Goal: Complete application form

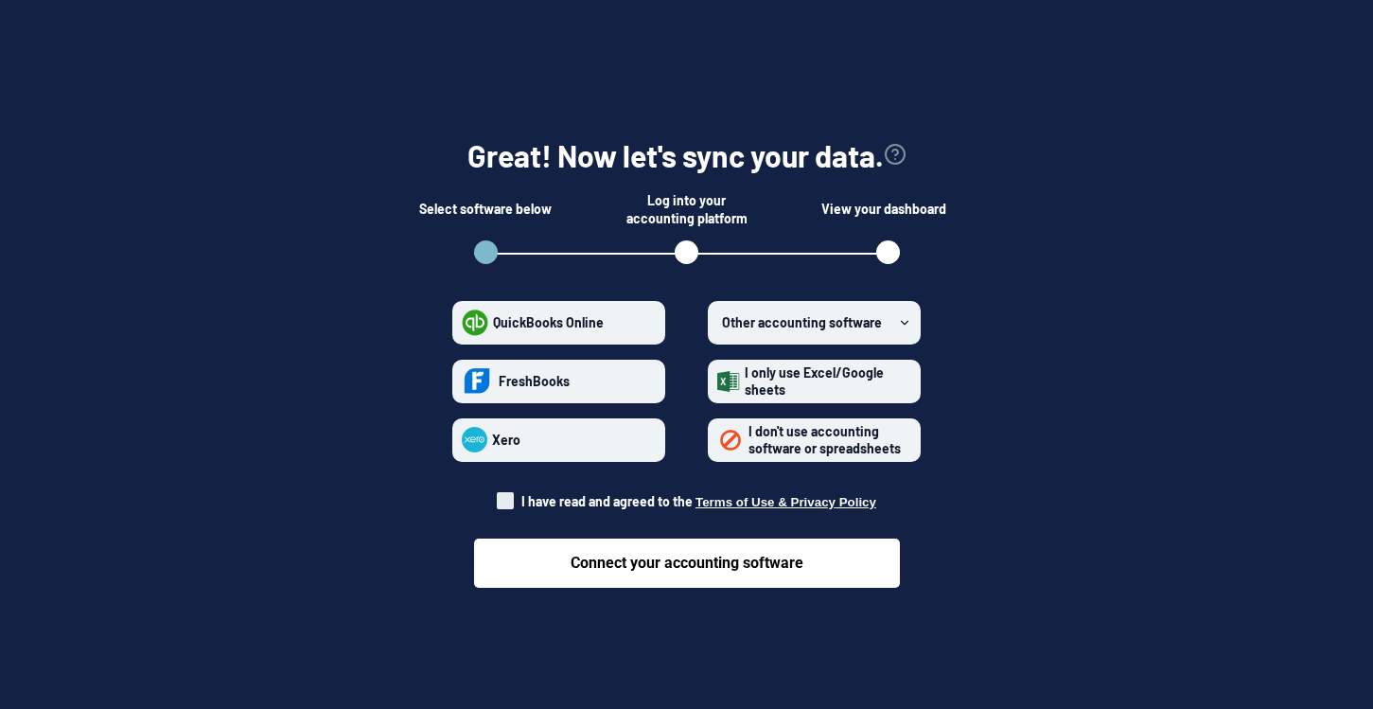
click at [907, 316] on icon at bounding box center [904, 322] width 13 height 13
click at [718, 322] on software "Other accounting software" at bounding box center [717, 322] width 1 height 1
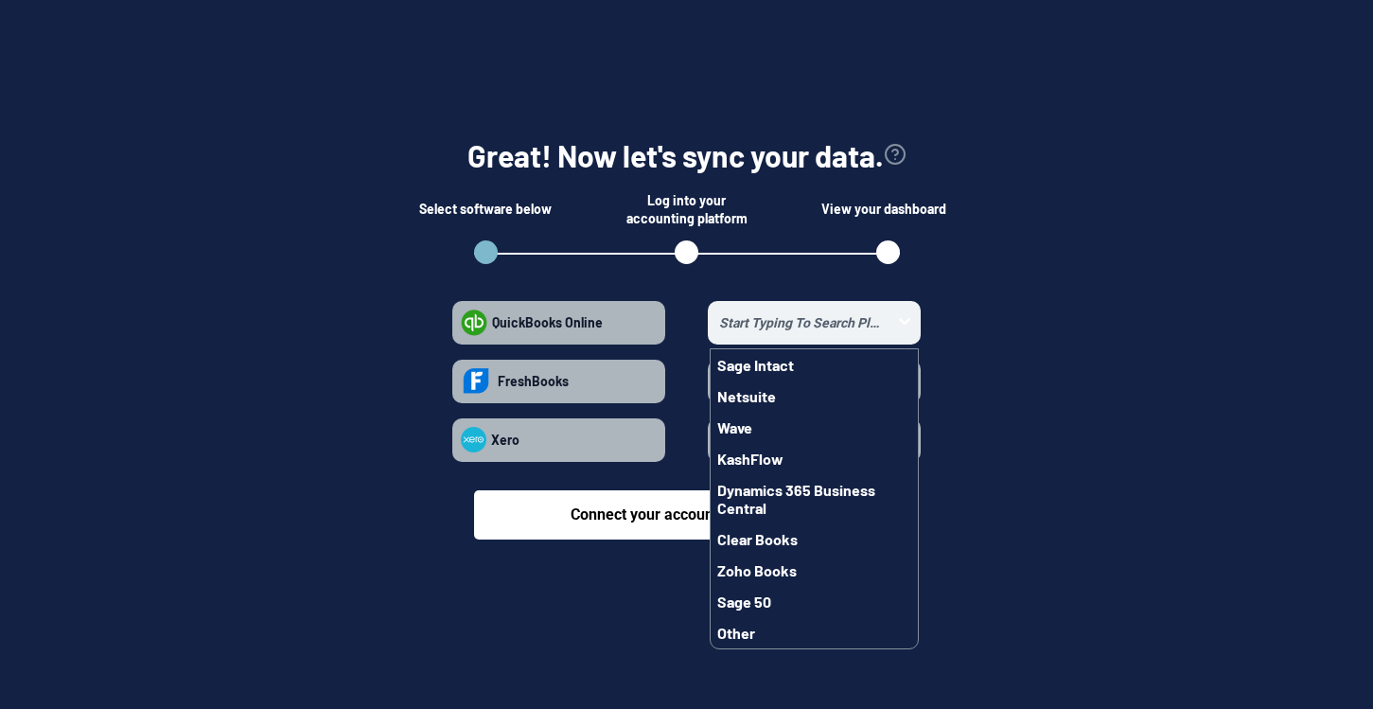
click at [1097, 423] on section "Great! Now let's sync your data. Select software below Log into your accounting…" at bounding box center [686, 331] width 1313 height 511
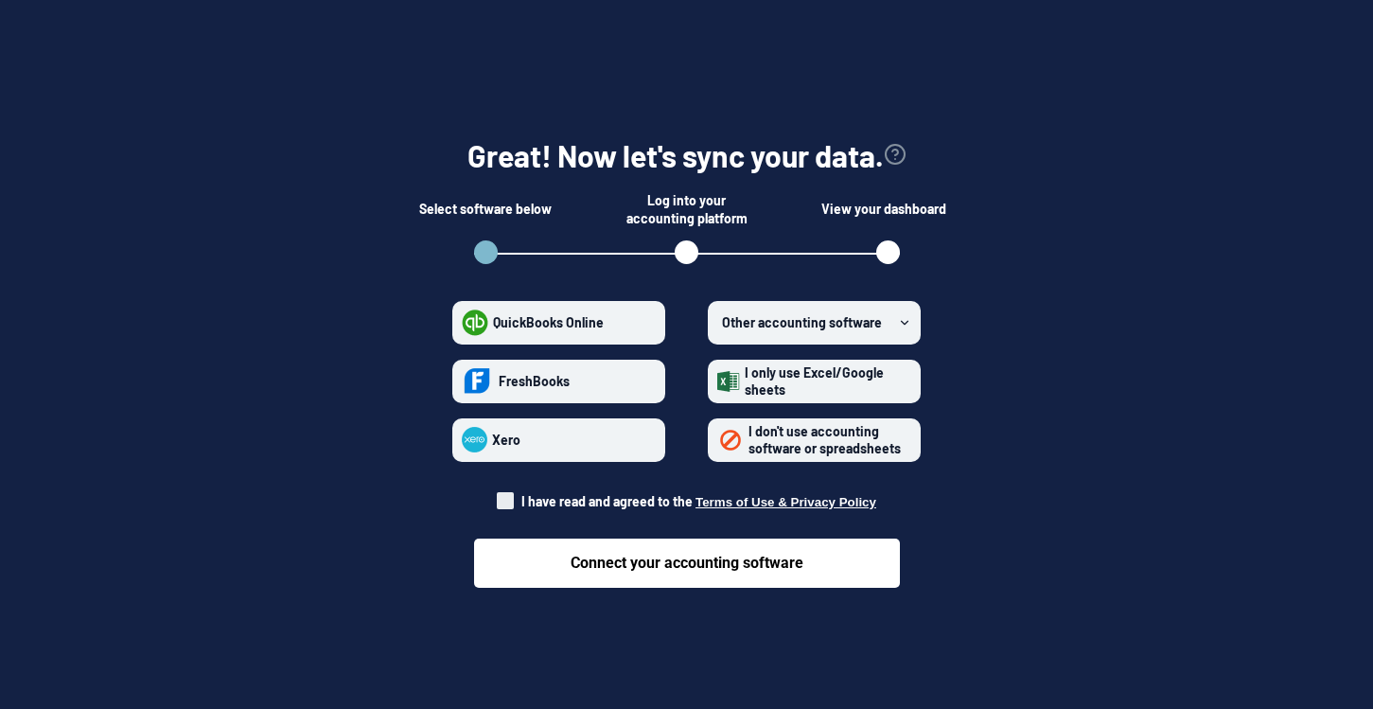
click at [793, 435] on strong "I don't use accounting software or spreadsheets" at bounding box center [825, 439] width 152 height 33
click at [718, 439] on spreadsheets "I don't use accounting software or spreadsheets" at bounding box center [717, 439] width 1 height 1
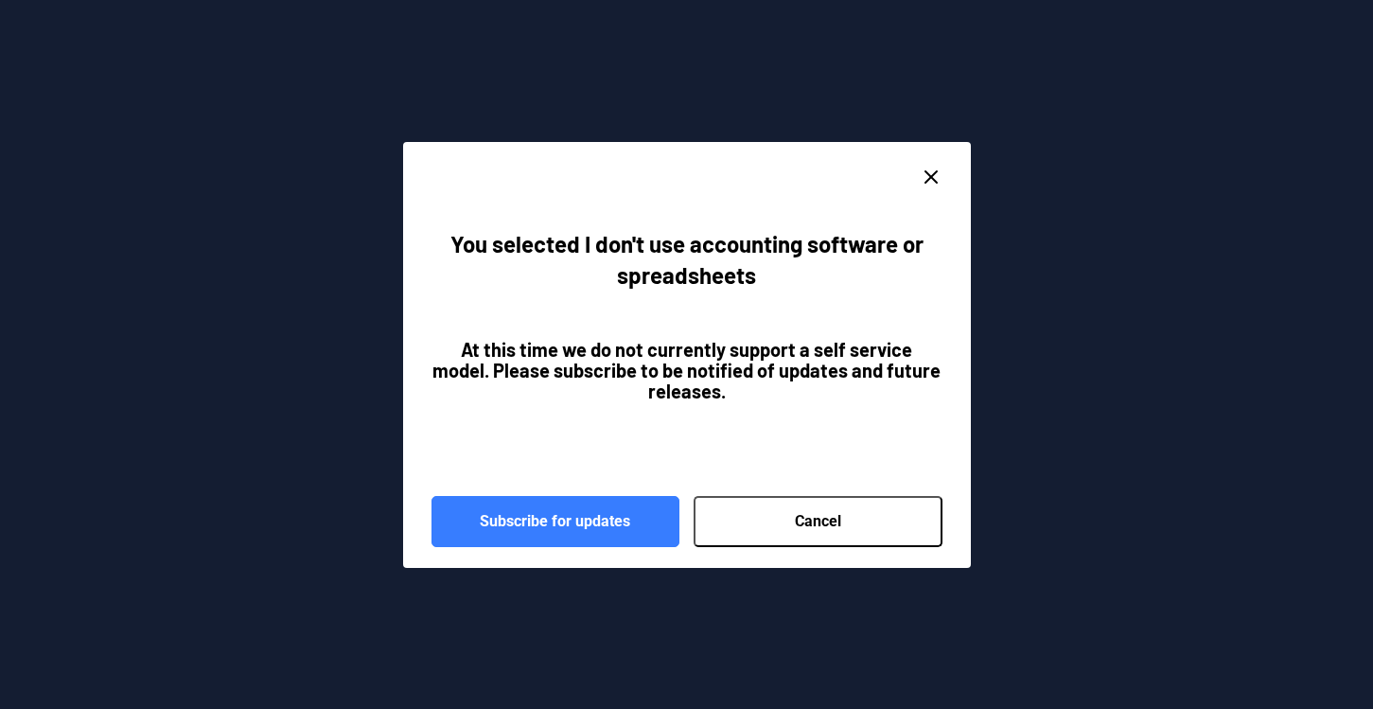
click at [751, 521] on button "Cancel" at bounding box center [818, 521] width 249 height 51
radio spreadsheets "false"
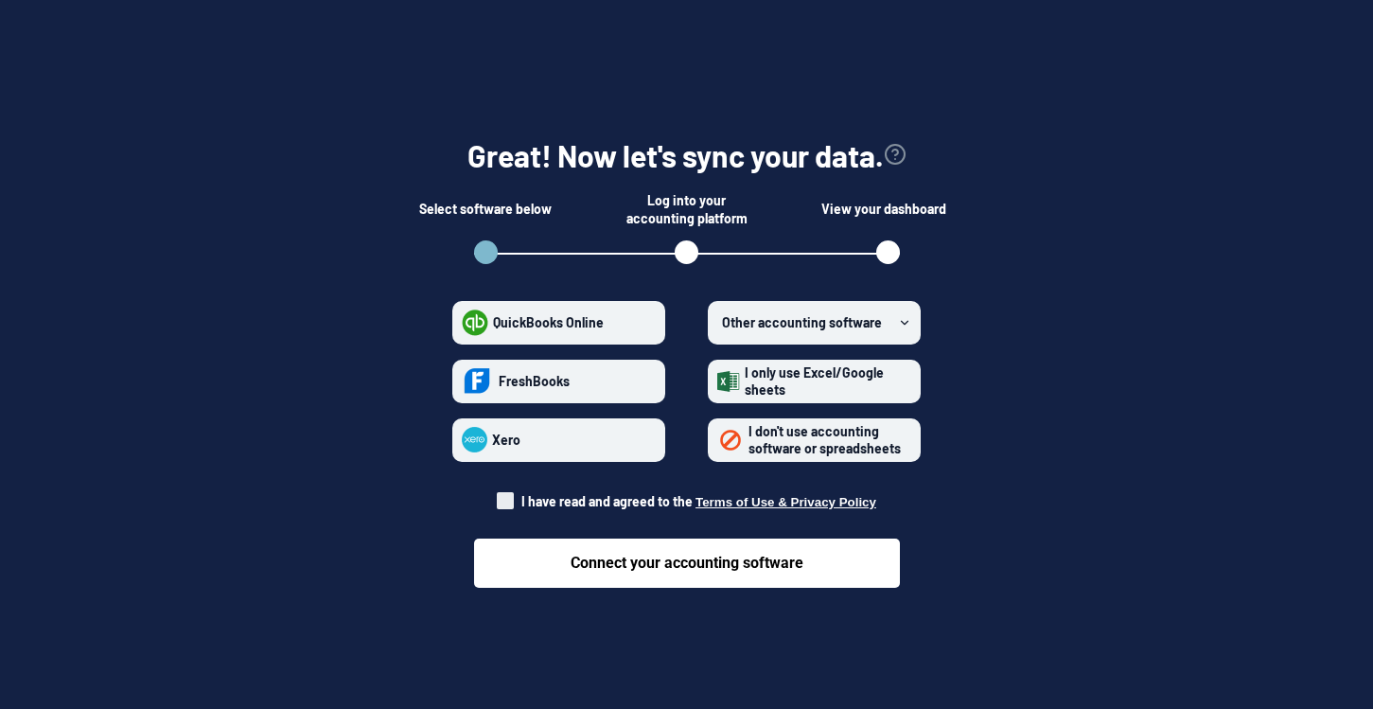
click at [790, 335] on label "Other accounting software" at bounding box center [814, 323] width 213 height 44
click at [718, 323] on software "Other accounting software" at bounding box center [717, 322] width 1 height 1
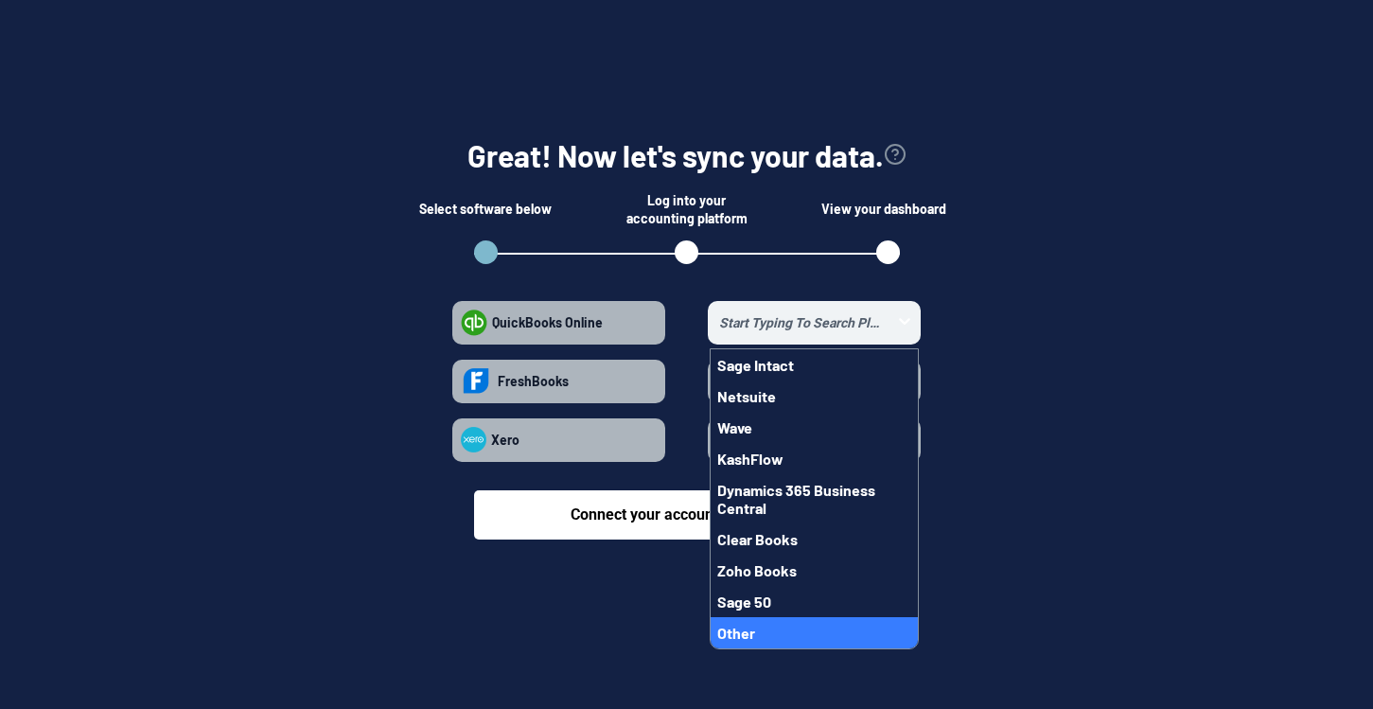
click at [778, 622] on button "Other" at bounding box center [814, 632] width 207 height 31
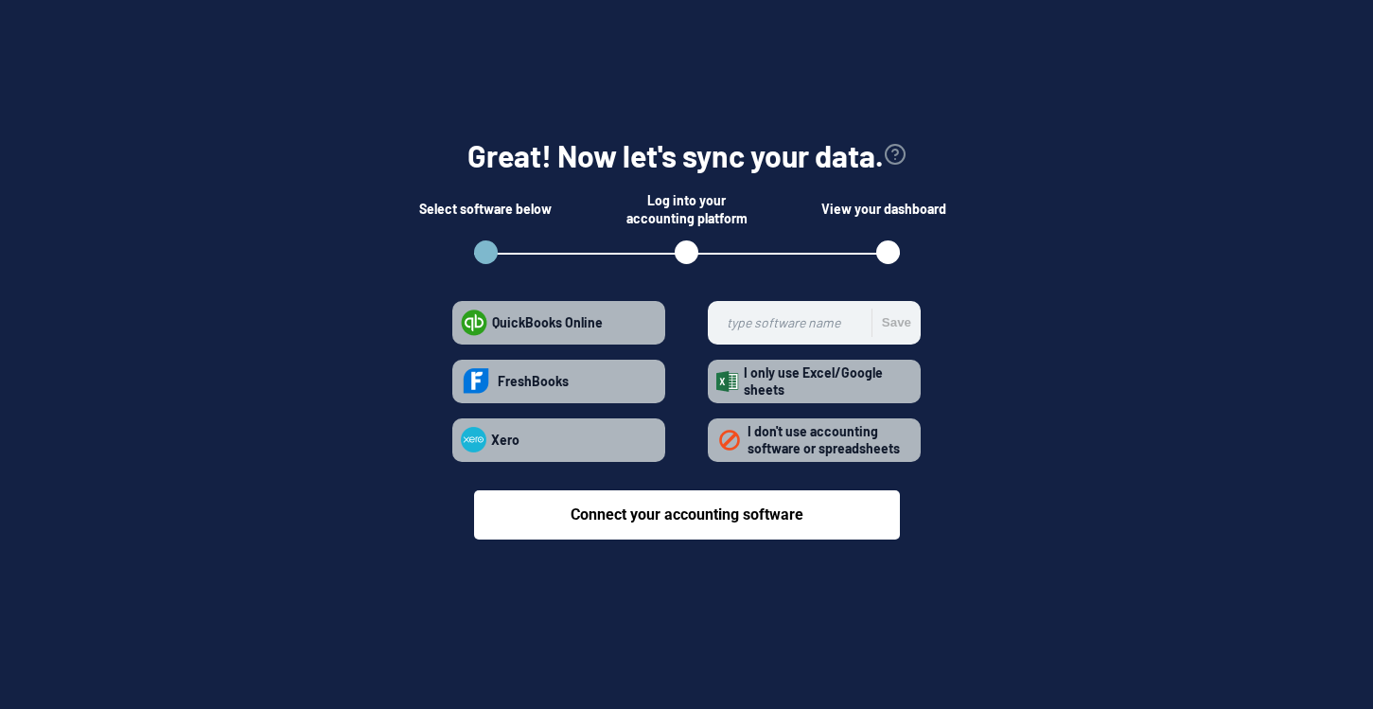
click at [780, 309] on input "Save" at bounding box center [794, 323] width 154 height 42
type input "rfms"
click at [889, 325] on button "Save" at bounding box center [892, 323] width 40 height 28
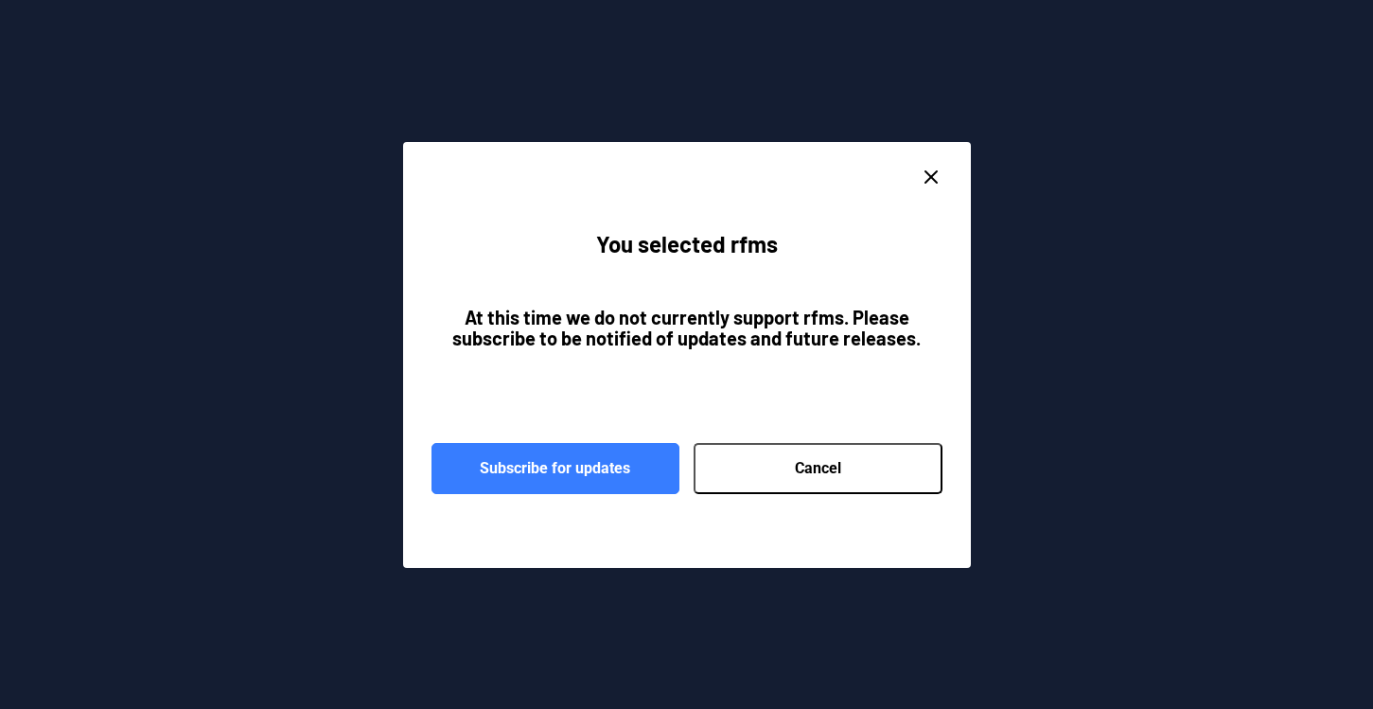
click at [783, 475] on button "Cancel" at bounding box center [818, 468] width 249 height 51
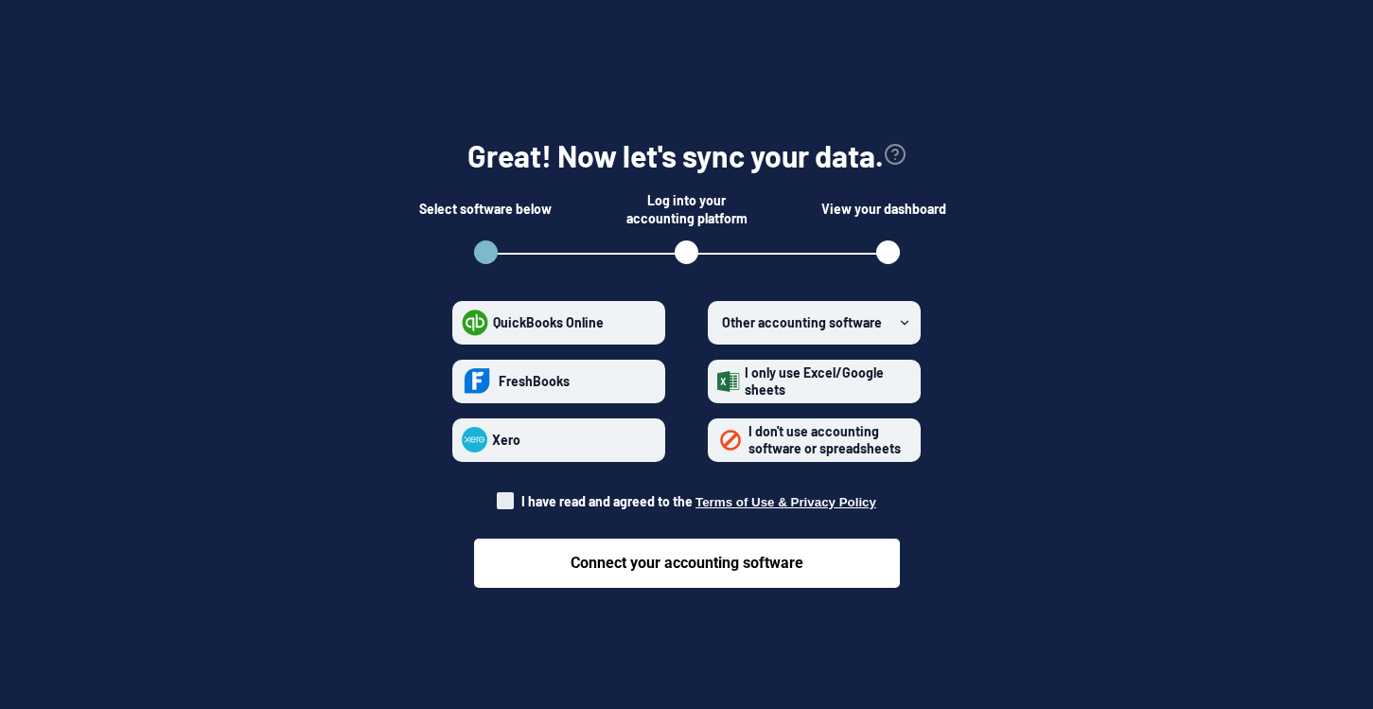
click at [500, 507] on span at bounding box center [505, 500] width 17 height 17
click at [498, 497] on input "I have read and agreed to the Terms of Use & Privacy Policy" at bounding box center [497, 496] width 1 height 1
checkbox input "true"
